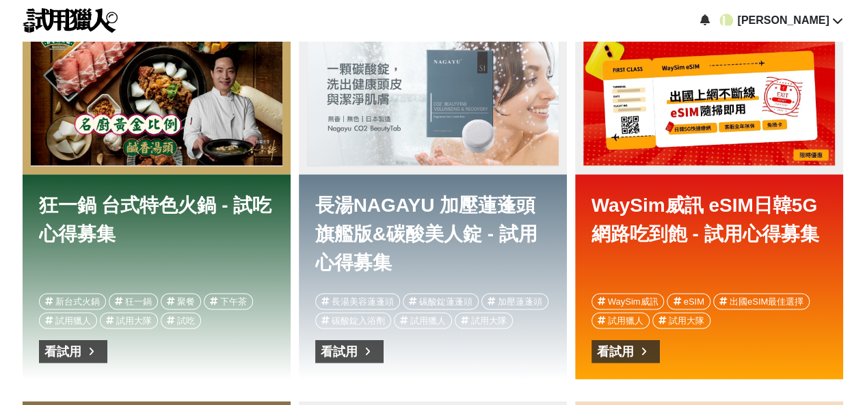
scroll to position [888, 0]
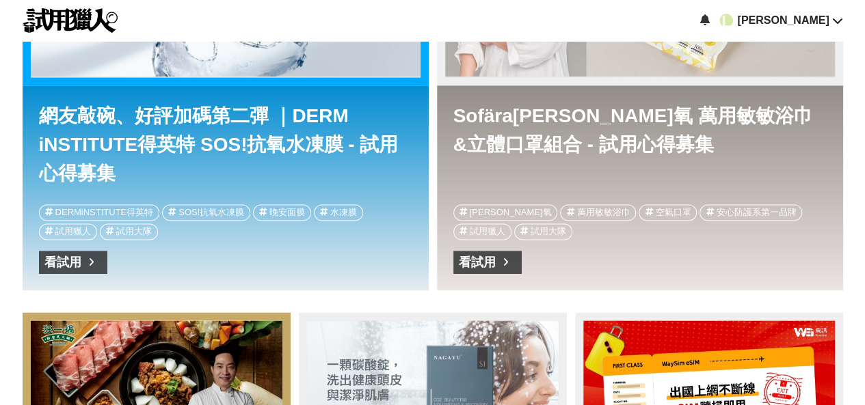
click at [479, 262] on div "看試用" at bounding box center [477, 263] width 37 height 22
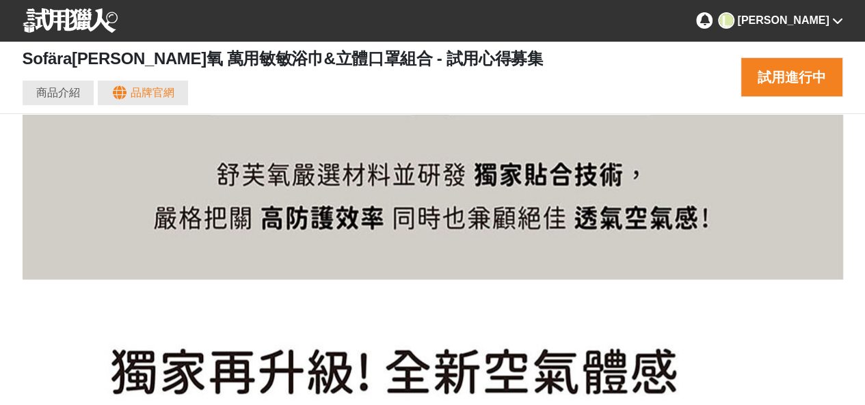
click at [709, 22] on icon at bounding box center [704, 19] width 10 height 11
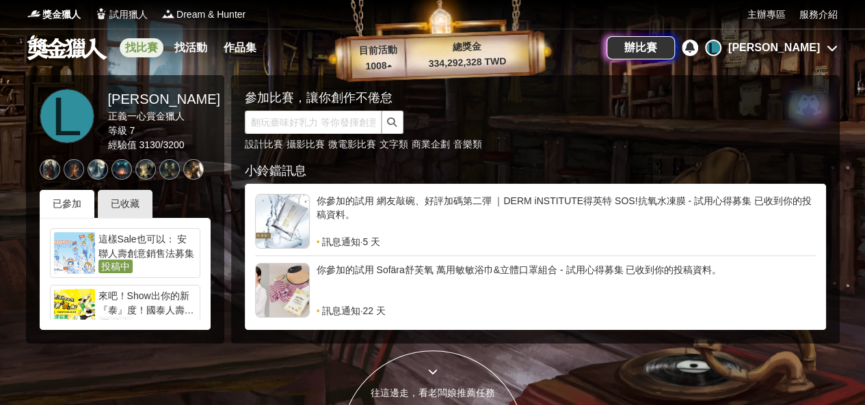
click at [144, 49] on link "找比賽" at bounding box center [142, 47] width 44 height 19
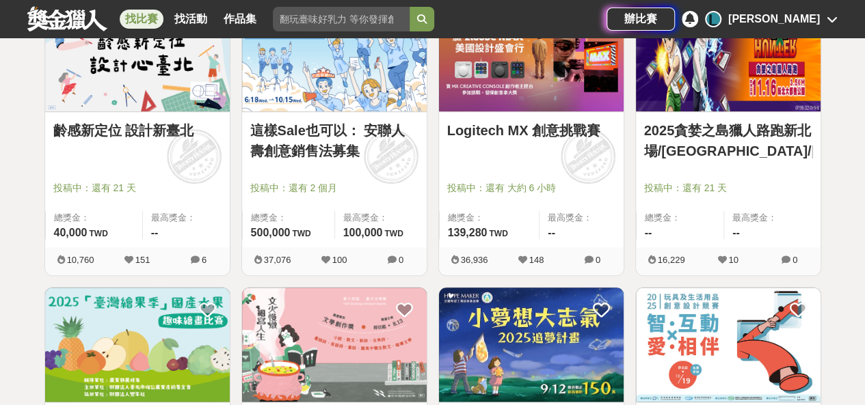
scroll to position [296, 0]
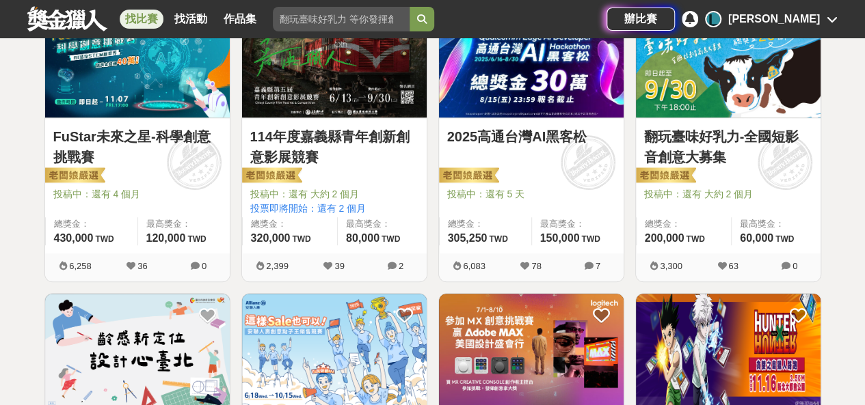
click at [500, 138] on link "2025高通台灣AI黑客松" at bounding box center [531, 136] width 168 height 21
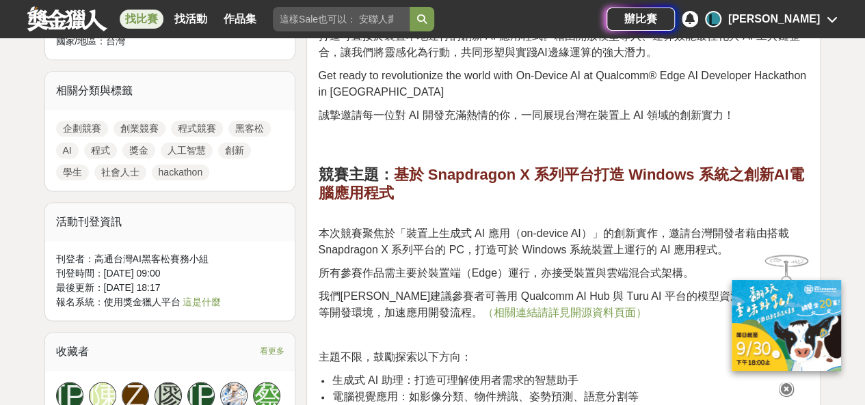
scroll to position [1184, 0]
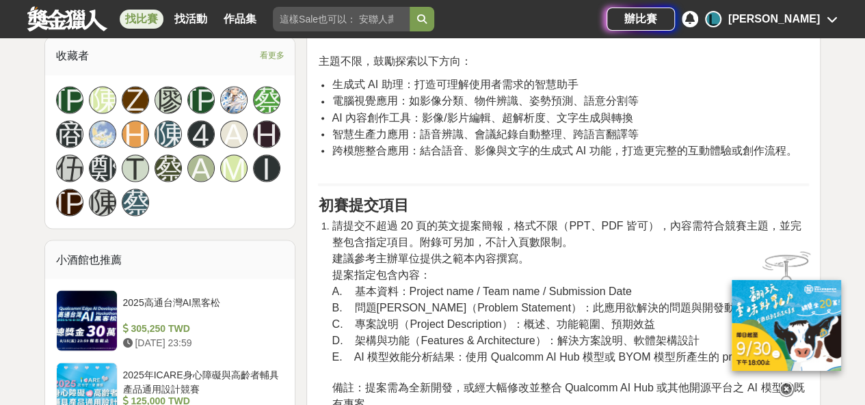
click at [781, 385] on icon at bounding box center [785, 389] width 15 height 15
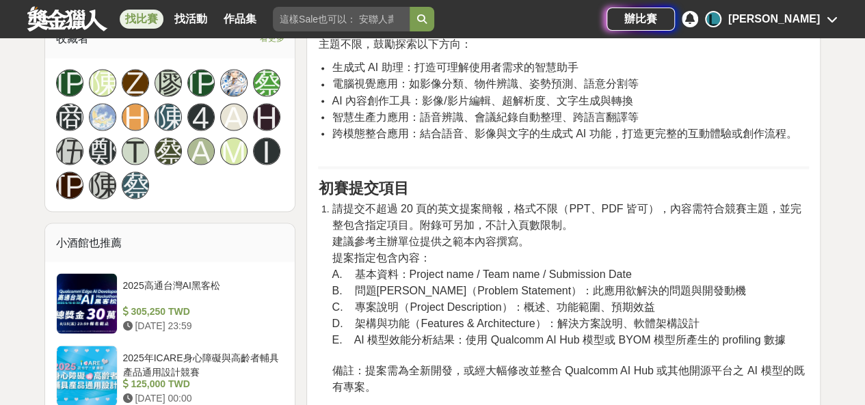
scroll to position [2073, 0]
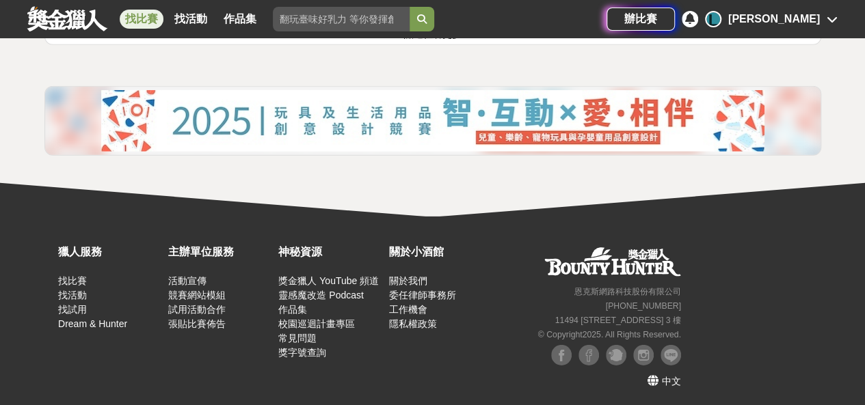
scroll to position [1722, 0]
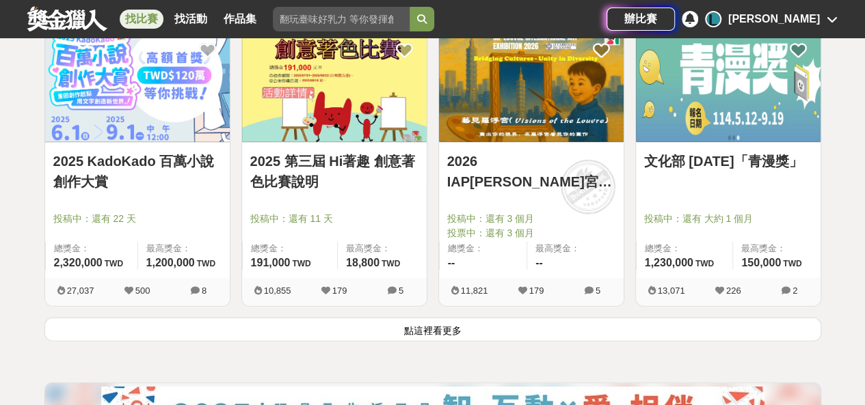
click at [407, 322] on button "點這裡看更多" at bounding box center [432, 330] width 776 height 24
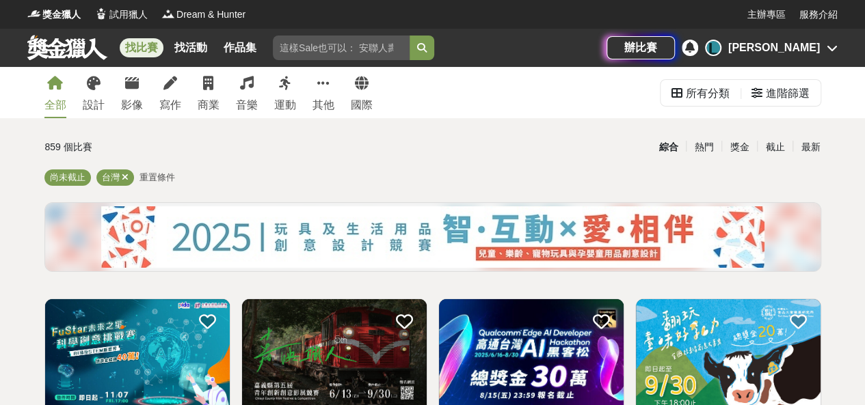
scroll to position [296, 0]
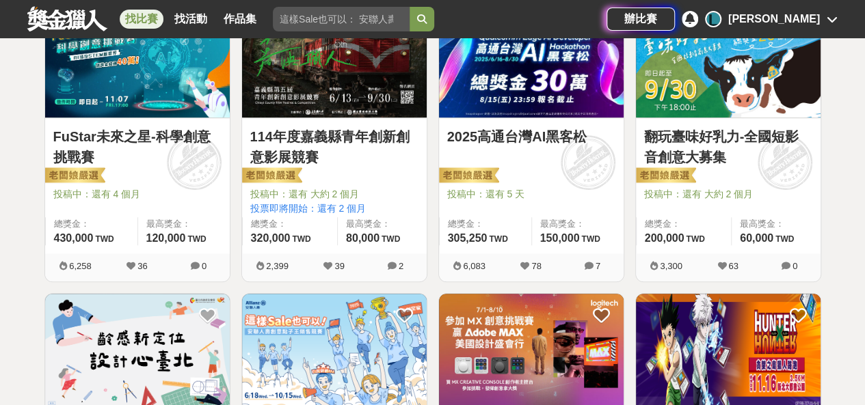
click at [93, 136] on link "FuStar未來之星-科學創意挑戰賽" at bounding box center [137, 146] width 168 height 41
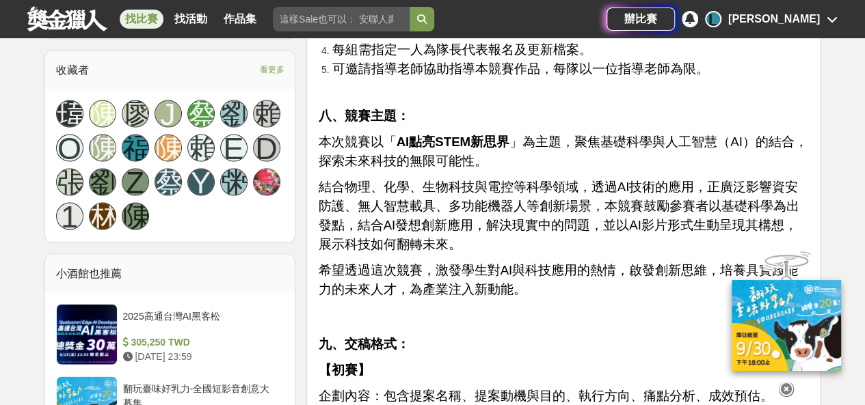
scroll to position [1480, 0]
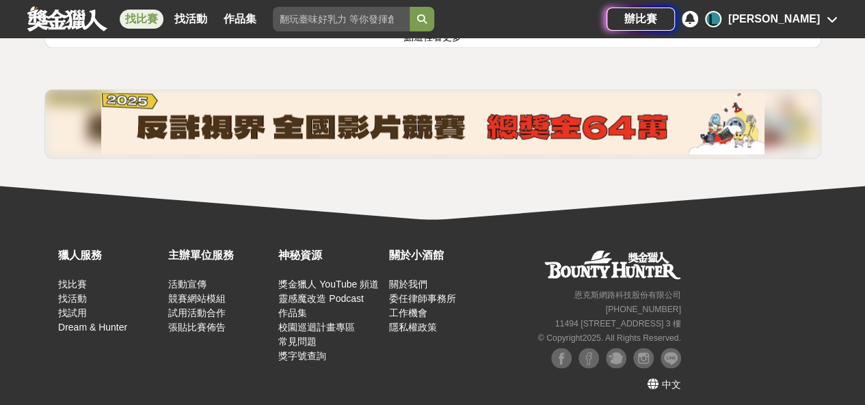
scroll to position [3461, 0]
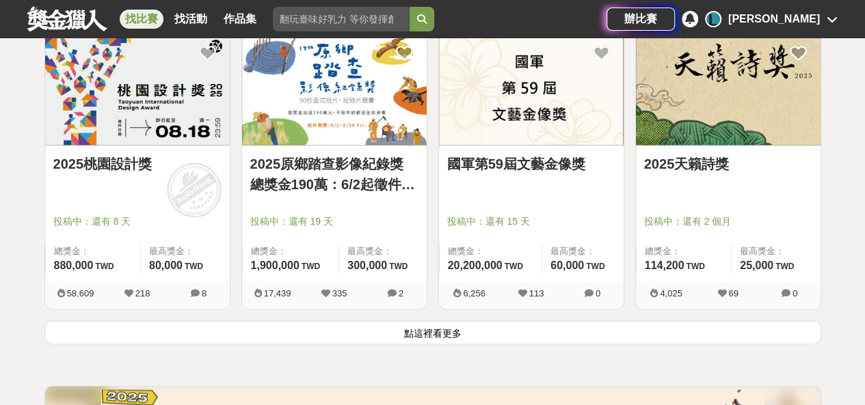
click at [462, 329] on button "點這裡看更多" at bounding box center [432, 333] width 776 height 24
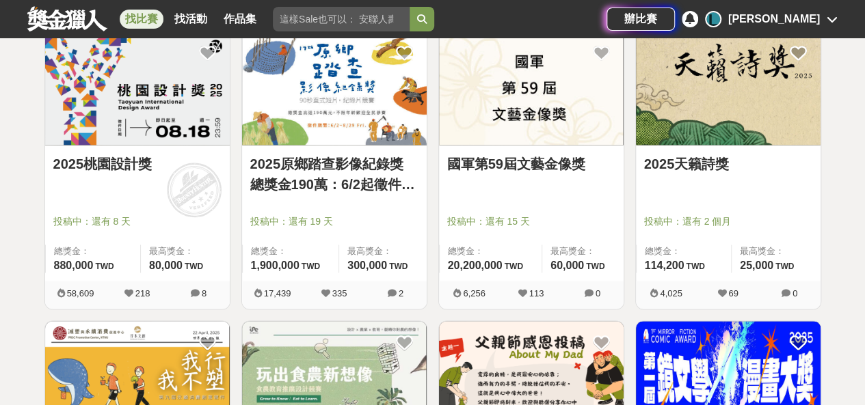
scroll to position [3758, 0]
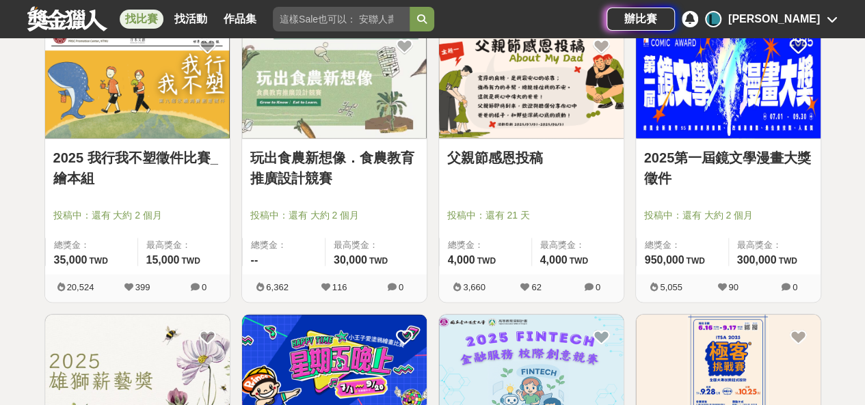
click at [506, 154] on link "父親節感恩投稿" at bounding box center [531, 157] width 168 height 21
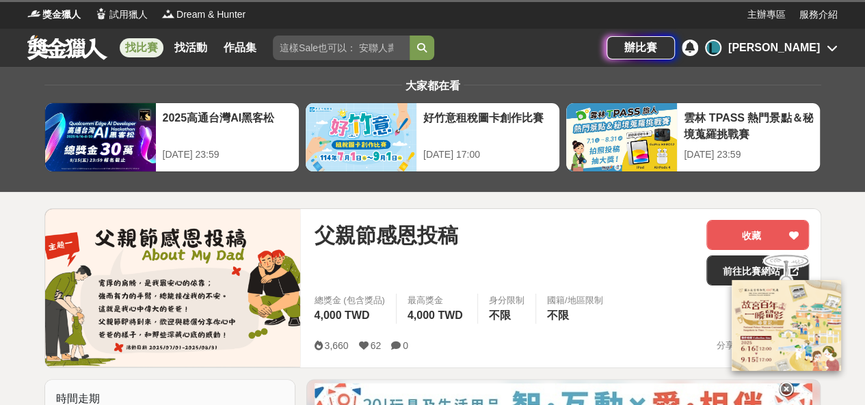
scroll to position [296, 0]
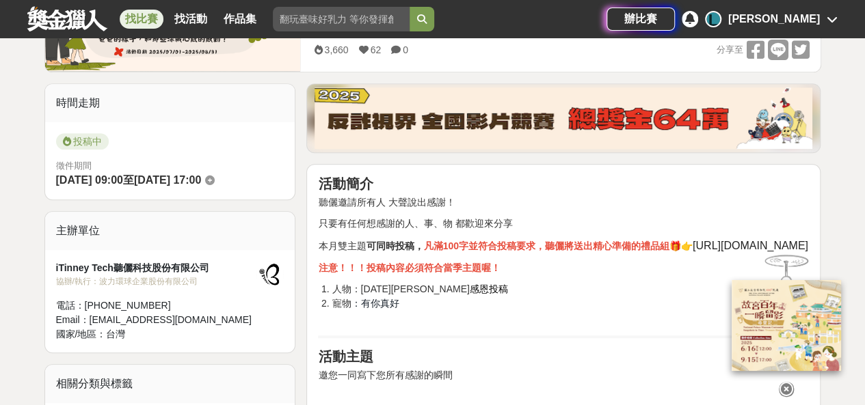
click at [785, 382] on icon at bounding box center [785, 389] width 15 height 15
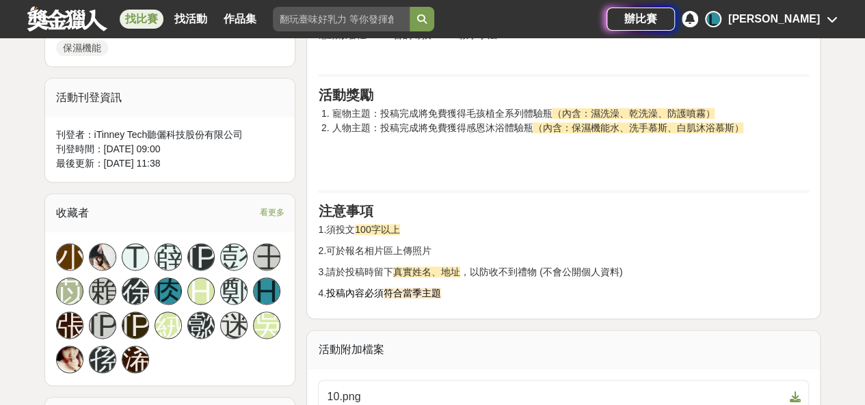
scroll to position [1184, 0]
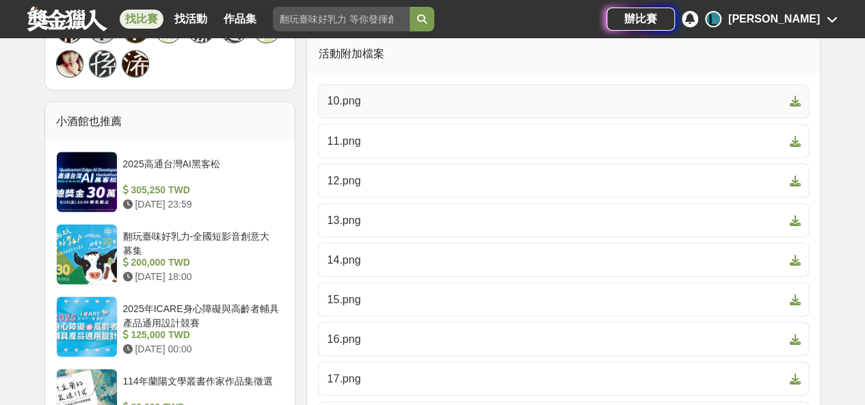
click at [421, 100] on span "10.png" at bounding box center [555, 101] width 457 height 16
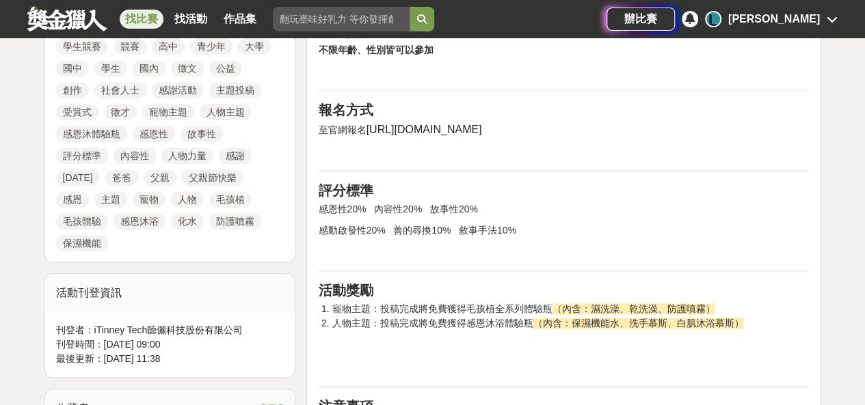
scroll to position [675, 0]
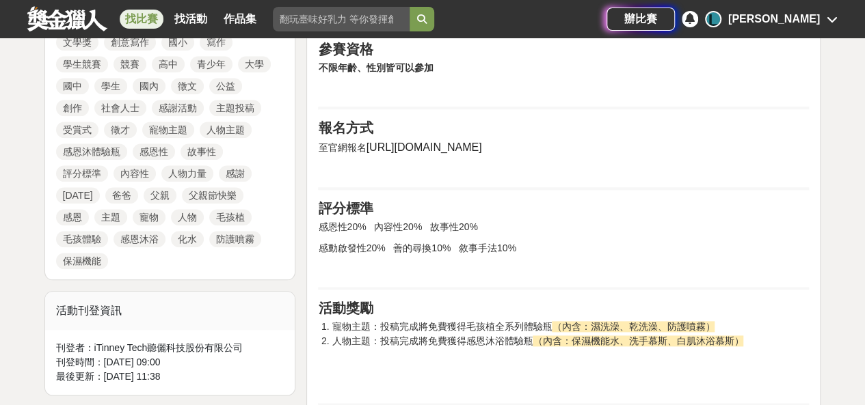
drag, startPoint x: 366, startPoint y: 147, endPoint x: 472, endPoint y: 144, distance: 106.0
click at [472, 144] on p "至官網報名 [URL][DOMAIN_NAME]" at bounding box center [563, 147] width 491 height 16
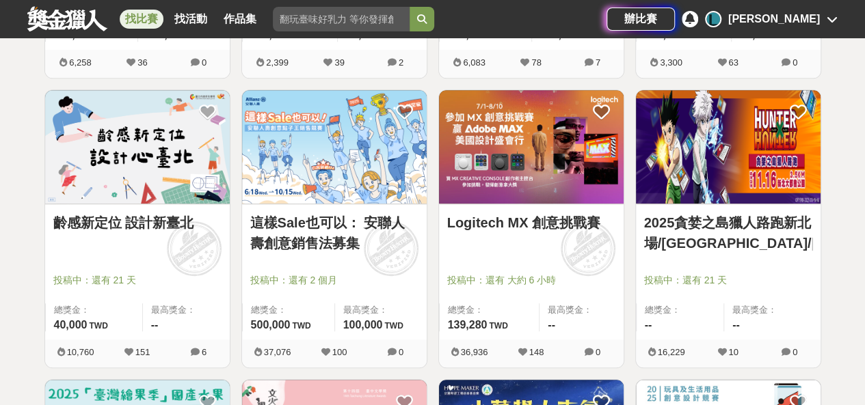
scroll to position [204, 0]
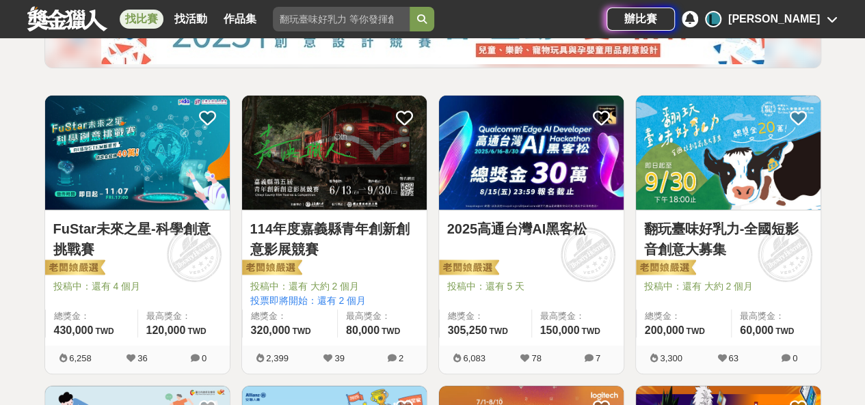
click at [522, 227] on link "2025高通台灣AI黑客松" at bounding box center [531, 229] width 168 height 21
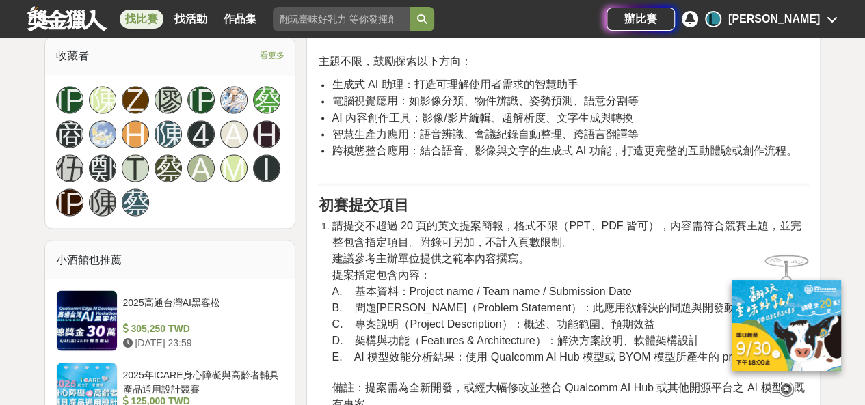
scroll to position [1480, 0]
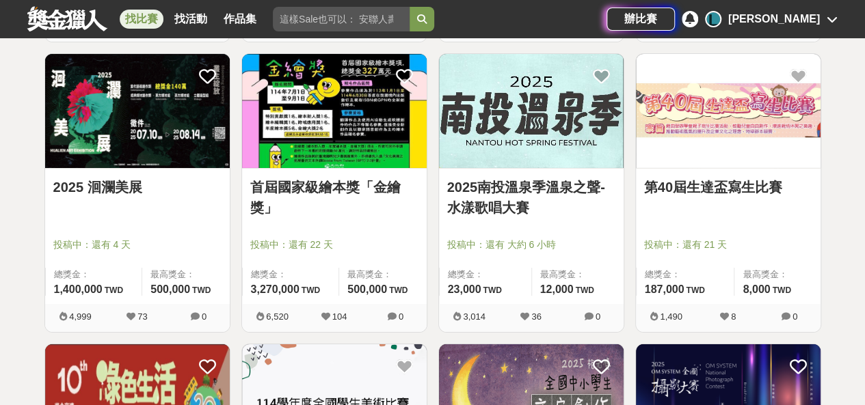
scroll to position [2573, 0]
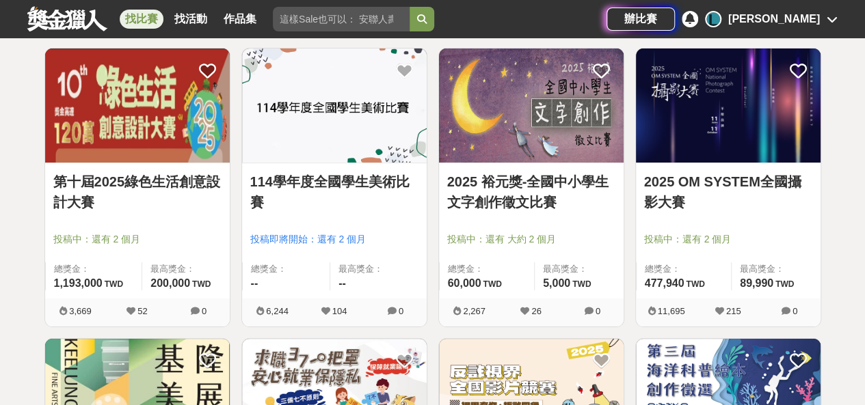
click at [185, 178] on link "第十屆2025綠色生活創意設計大賽" at bounding box center [137, 192] width 168 height 41
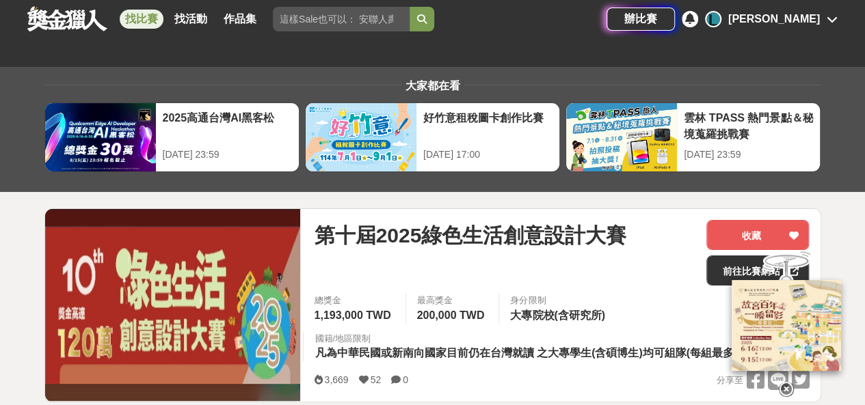
scroll to position [296, 0]
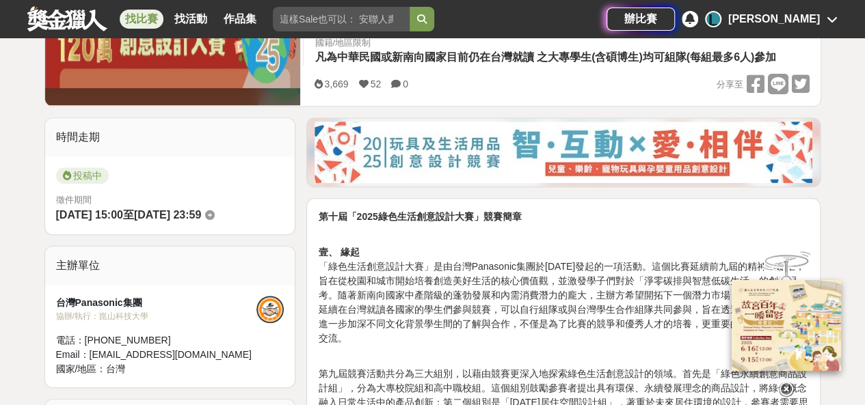
click at [787, 388] on icon at bounding box center [785, 389] width 15 height 15
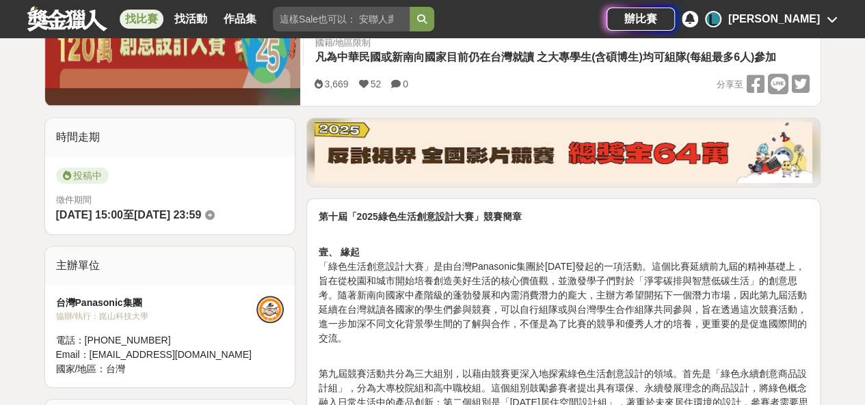
scroll to position [0, 0]
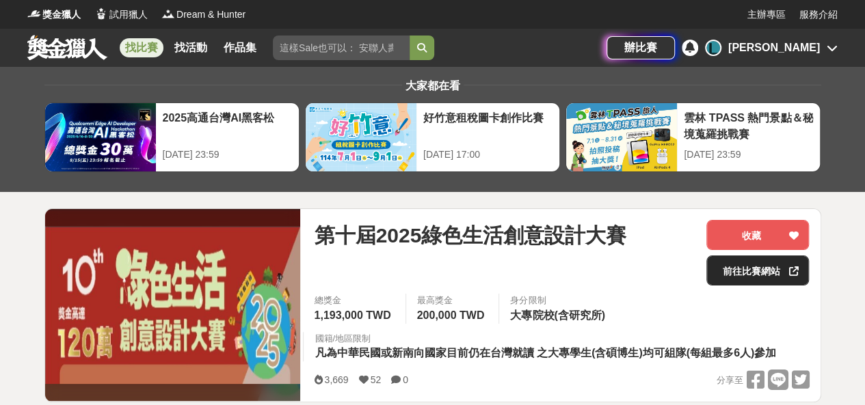
click at [771, 273] on link "前往比賽網站" at bounding box center [757, 271] width 103 height 30
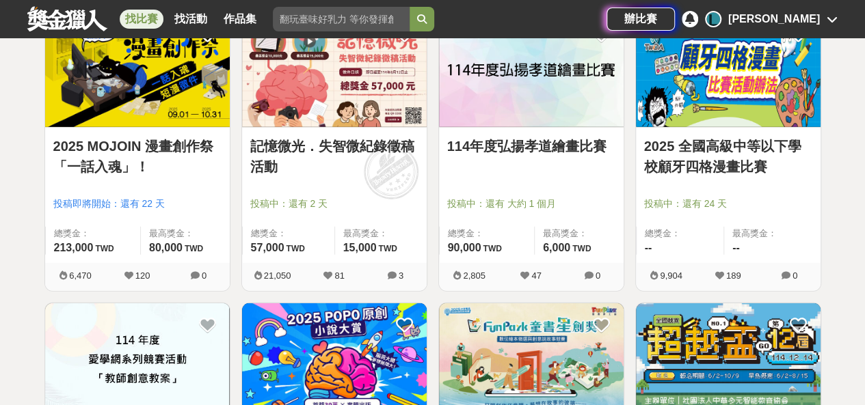
scroll to position [4646, 0]
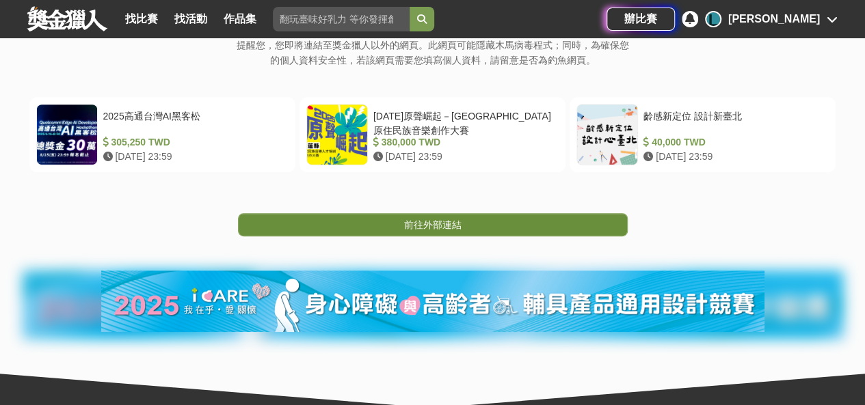
click at [443, 219] on span "前往外部連結" at bounding box center [432, 224] width 57 height 11
